Goal: Task Accomplishment & Management: Use online tool/utility

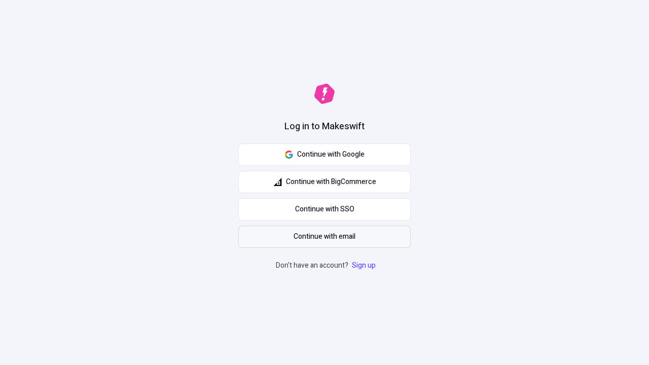
click at [324, 237] on span "Continue with email" at bounding box center [325, 236] width 62 height 11
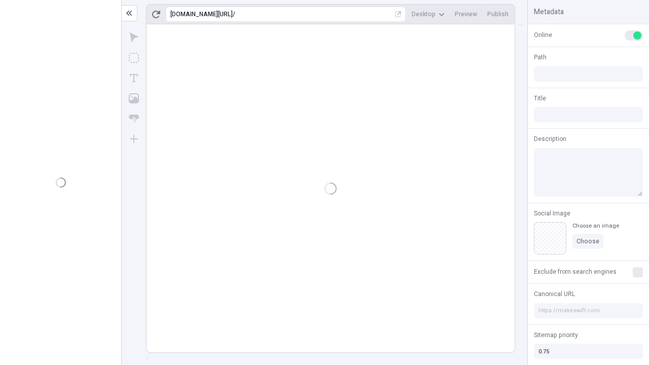
type input "/deep-link-deinde"
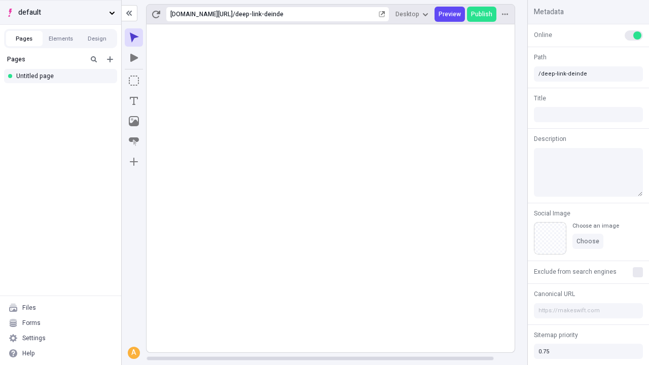
click at [60, 12] on span "default" at bounding box center [61, 12] width 87 height 11
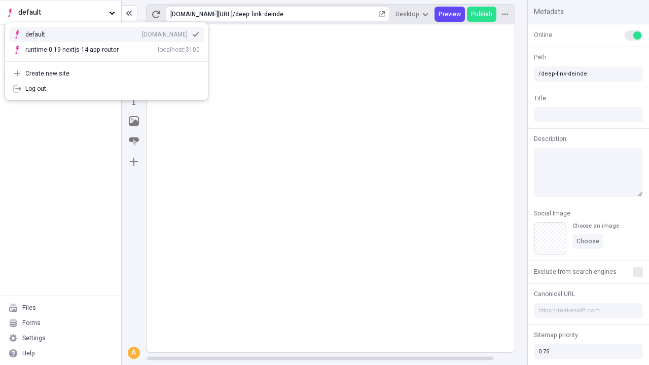
click at [106, 74] on div "Create new site" at bounding box center [112, 73] width 174 height 8
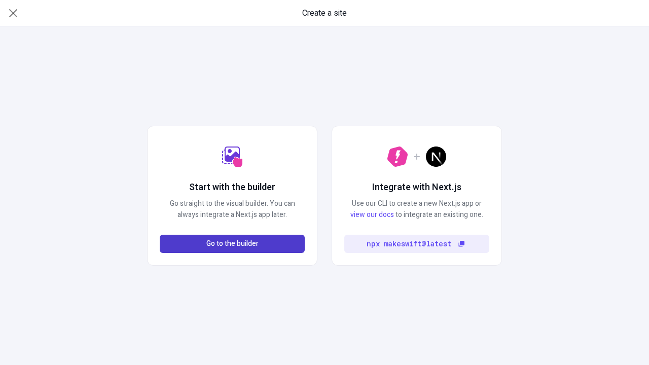
click at [232, 244] on span "Go to the builder" at bounding box center [232, 243] width 52 height 11
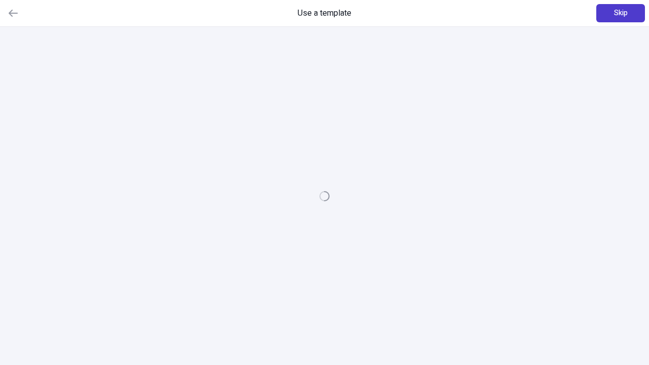
click at [621, 13] on span "Skip" at bounding box center [621, 13] width 14 height 11
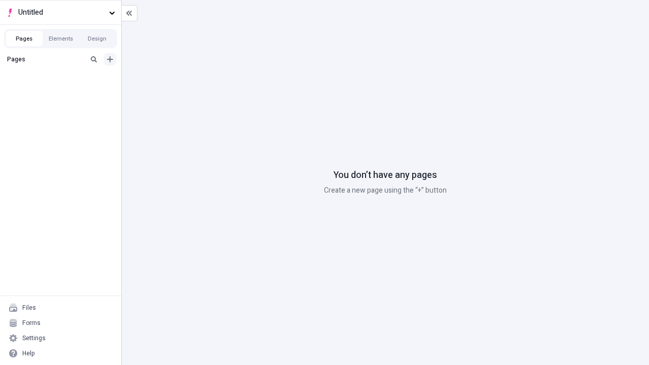
click at [110, 59] on icon "Add new" at bounding box center [110, 59] width 6 height 6
click at [63, 92] on div "Blank page" at bounding box center [63, 92] width 97 height 15
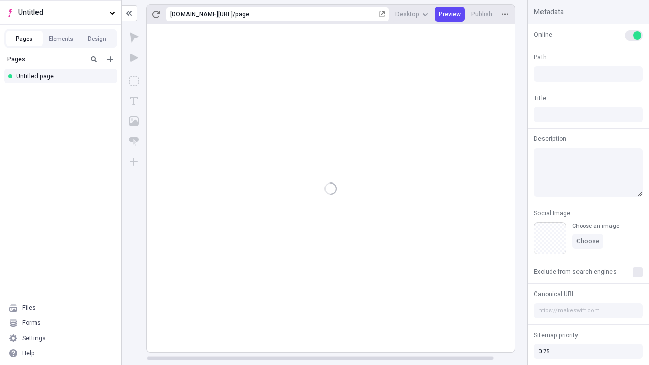
type input "/page"
click at [134, 81] on icon "Box" at bounding box center [134, 81] width 10 height 10
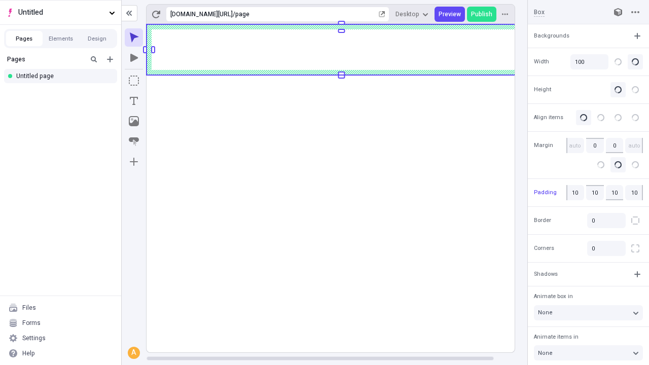
click at [134, 121] on icon "Image" at bounding box center [134, 121] width 10 height 10
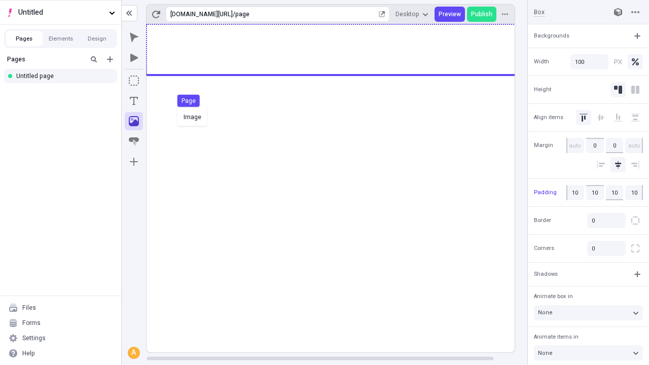
click at [341, 50] on div "Image Page" at bounding box center [324, 182] width 649 height 365
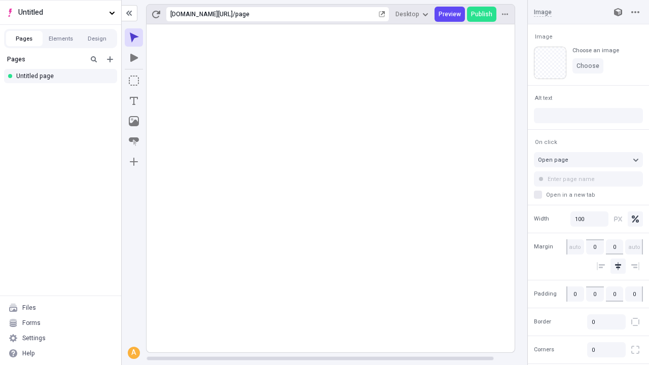
click at [134, 101] on icon "Text" at bounding box center [134, 101] width 8 height 8
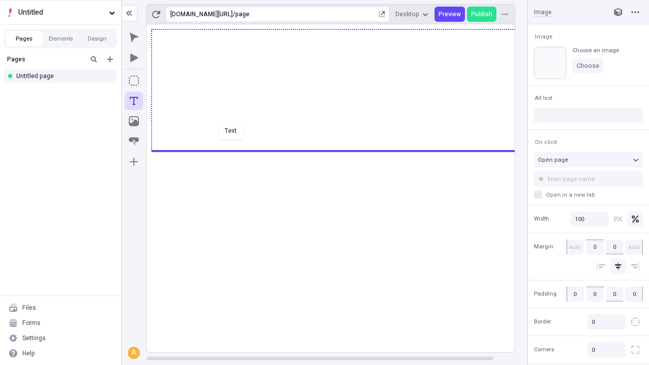
click at [341, 150] on div "Text" at bounding box center [324, 182] width 649 height 365
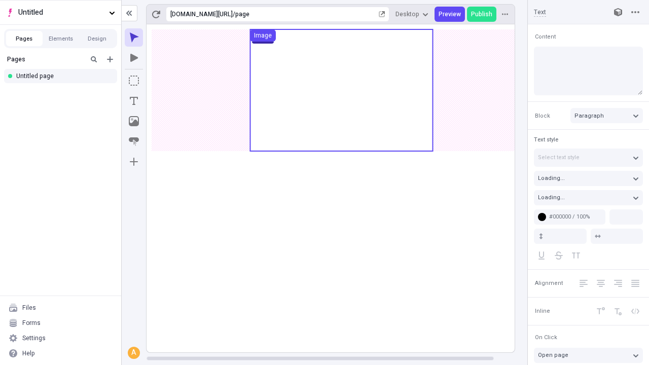
type input "18"
type input "1.5"
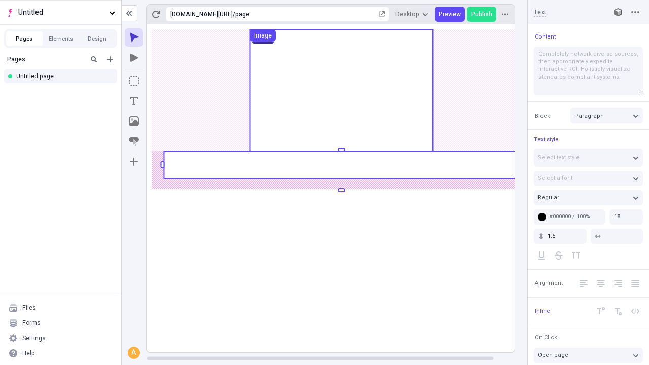
click at [341, 165] on rect at bounding box center [341, 164] width 355 height 27
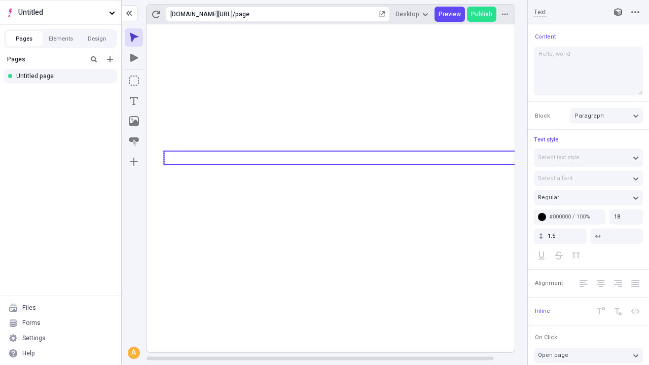
type textarea "Hello, world!"
click at [134, 121] on icon "Image" at bounding box center [134, 121] width 10 height 10
